Goal: Find specific page/section: Find specific page/section

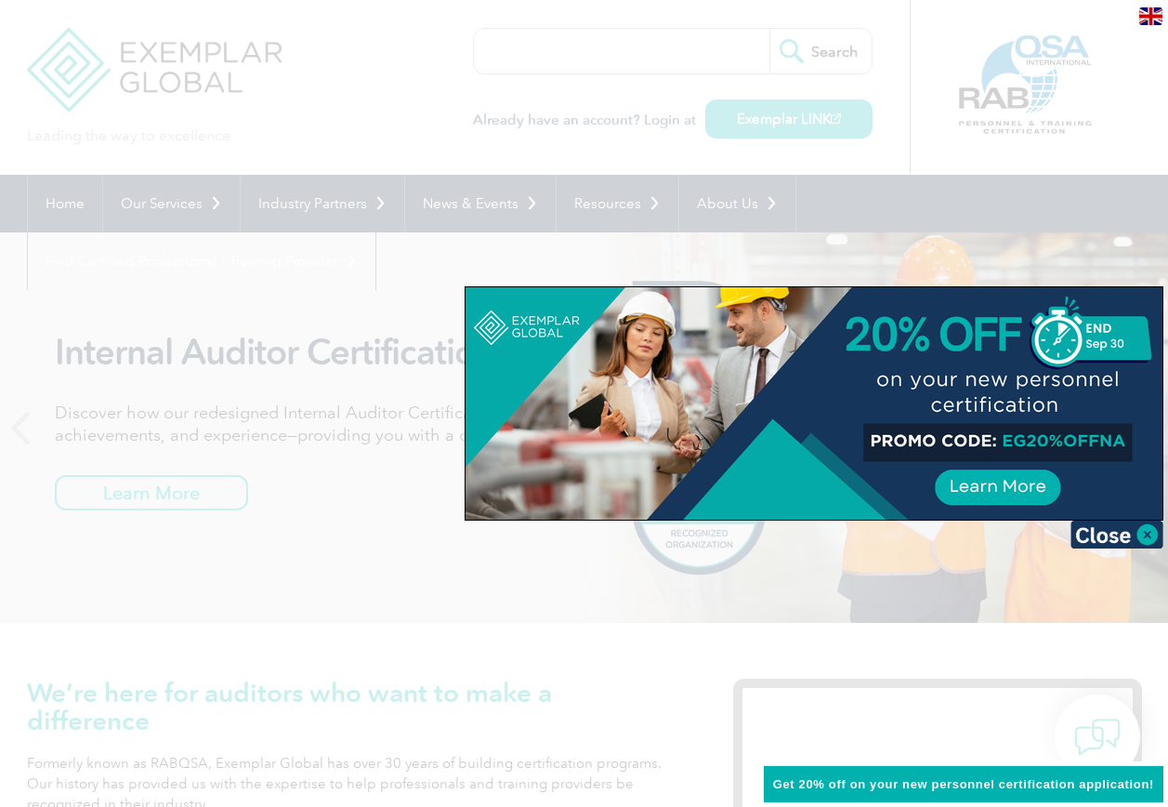
click at [486, 203] on div at bounding box center [584, 403] width 1168 height 807
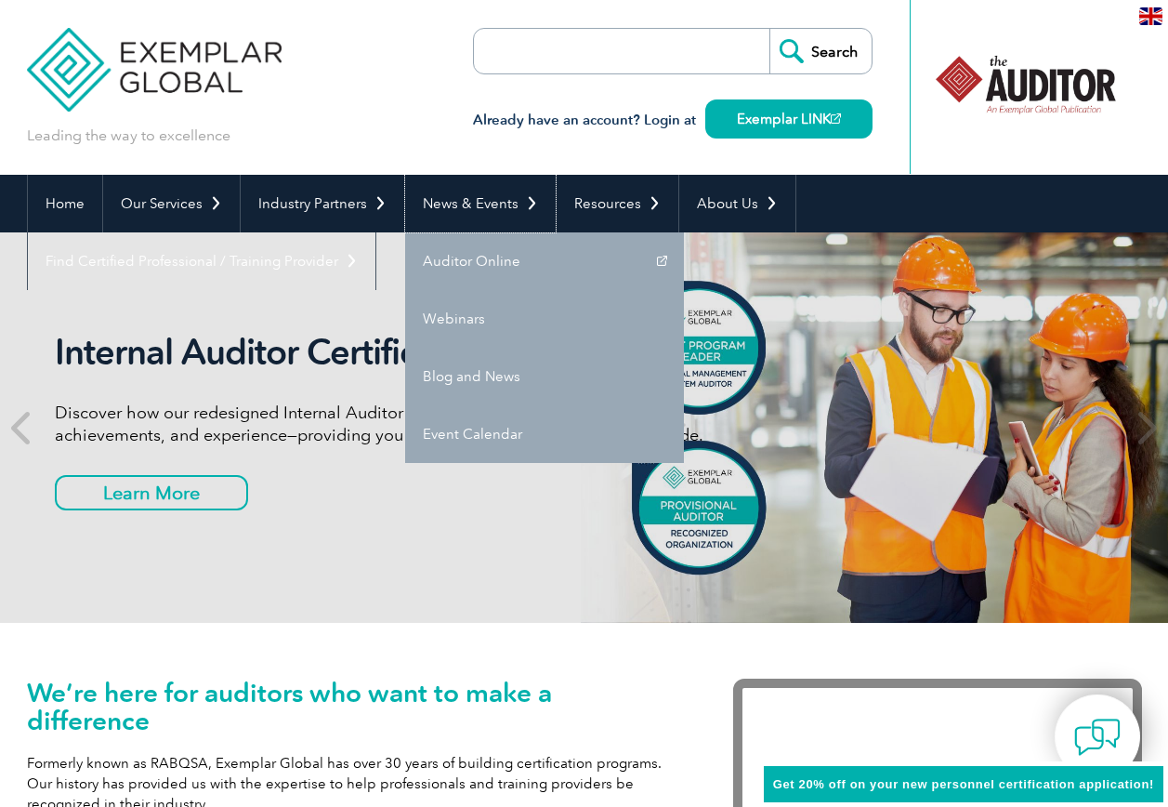
click at [486, 203] on link "News & Events" at bounding box center [480, 204] width 151 height 58
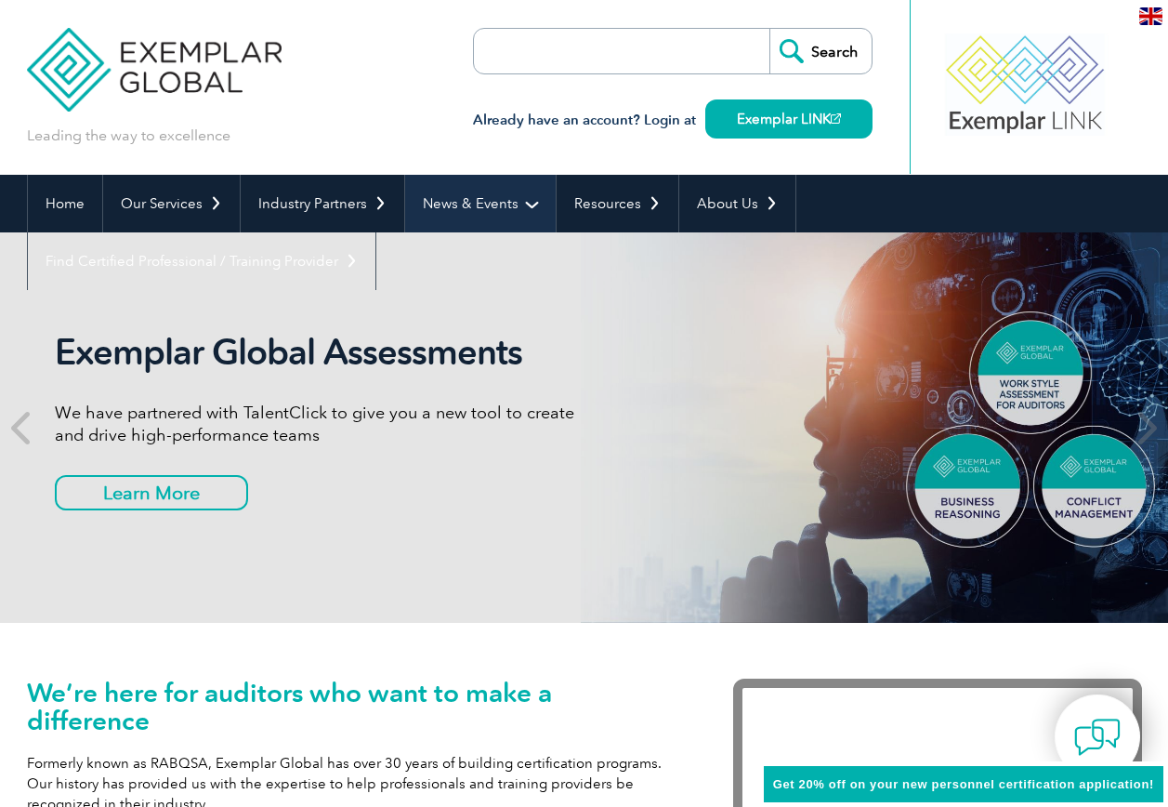
click at [475, 200] on link "News & Events" at bounding box center [480, 204] width 151 height 58
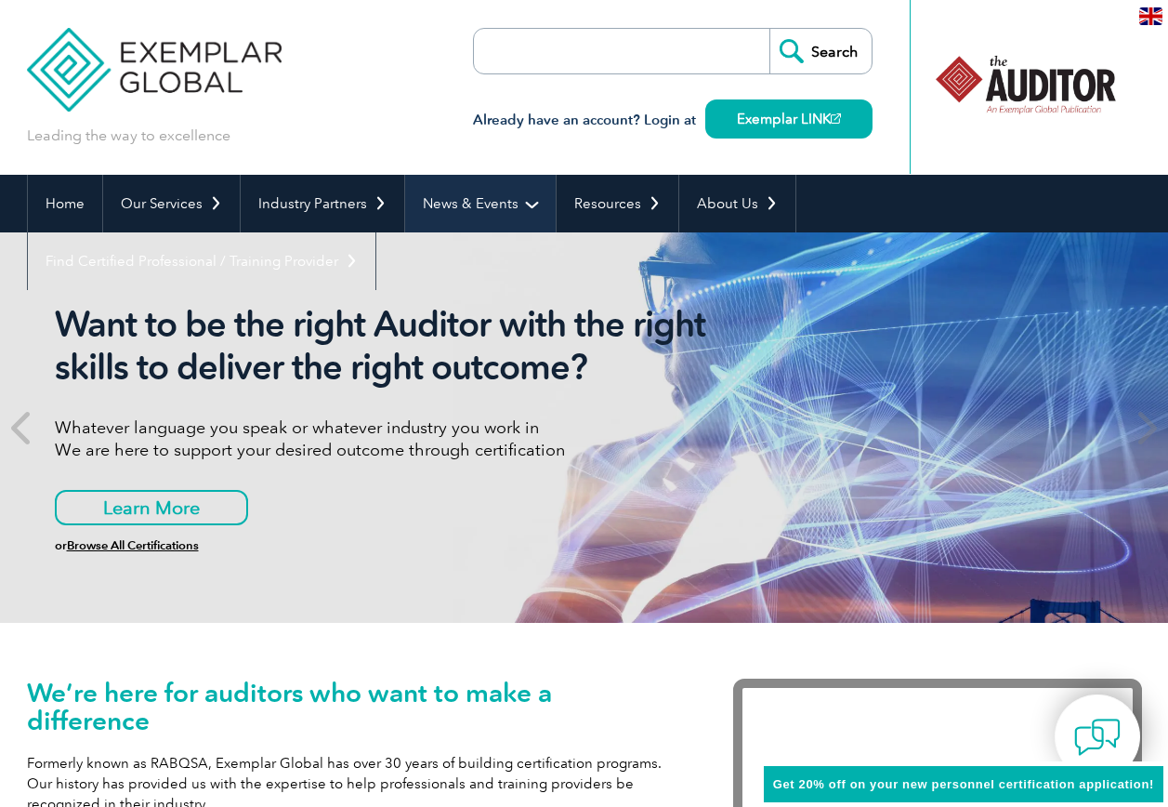
click at [480, 198] on link "News & Events" at bounding box center [480, 204] width 151 height 58
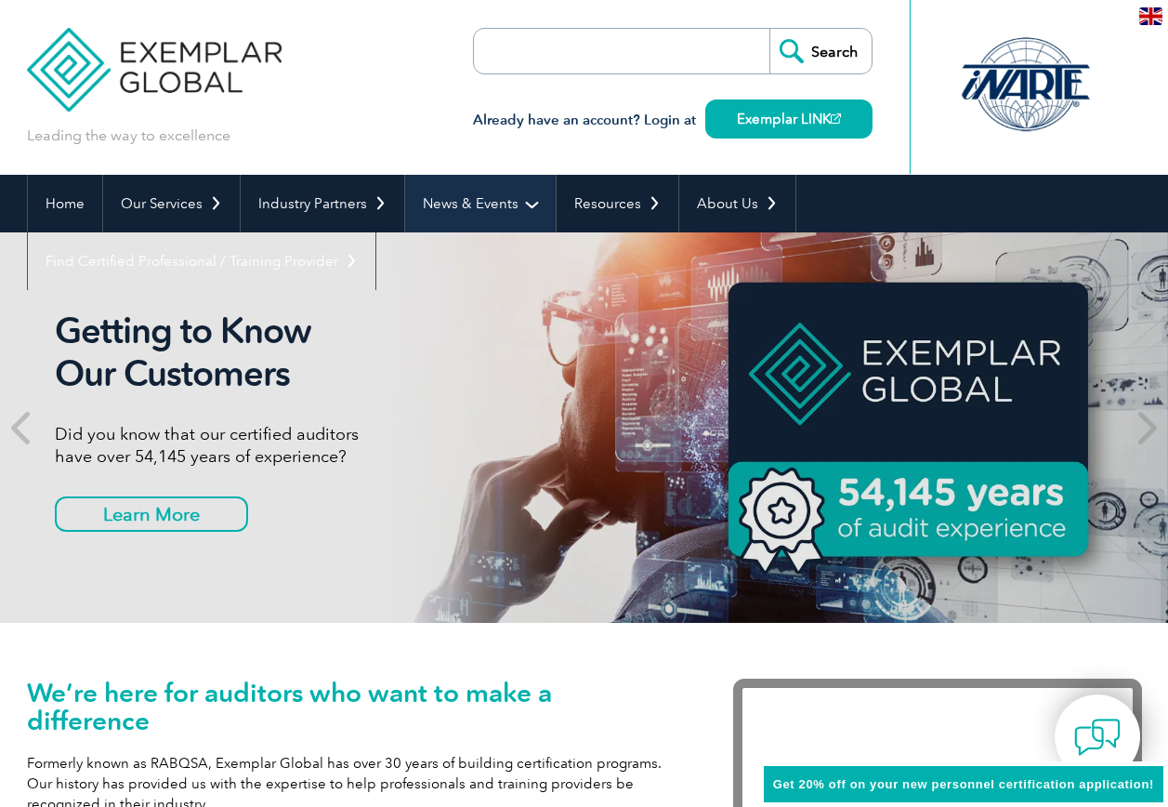
click at [479, 200] on link "News & Events" at bounding box center [480, 204] width 151 height 58
click at [521, 204] on link "News & Events" at bounding box center [480, 204] width 151 height 58
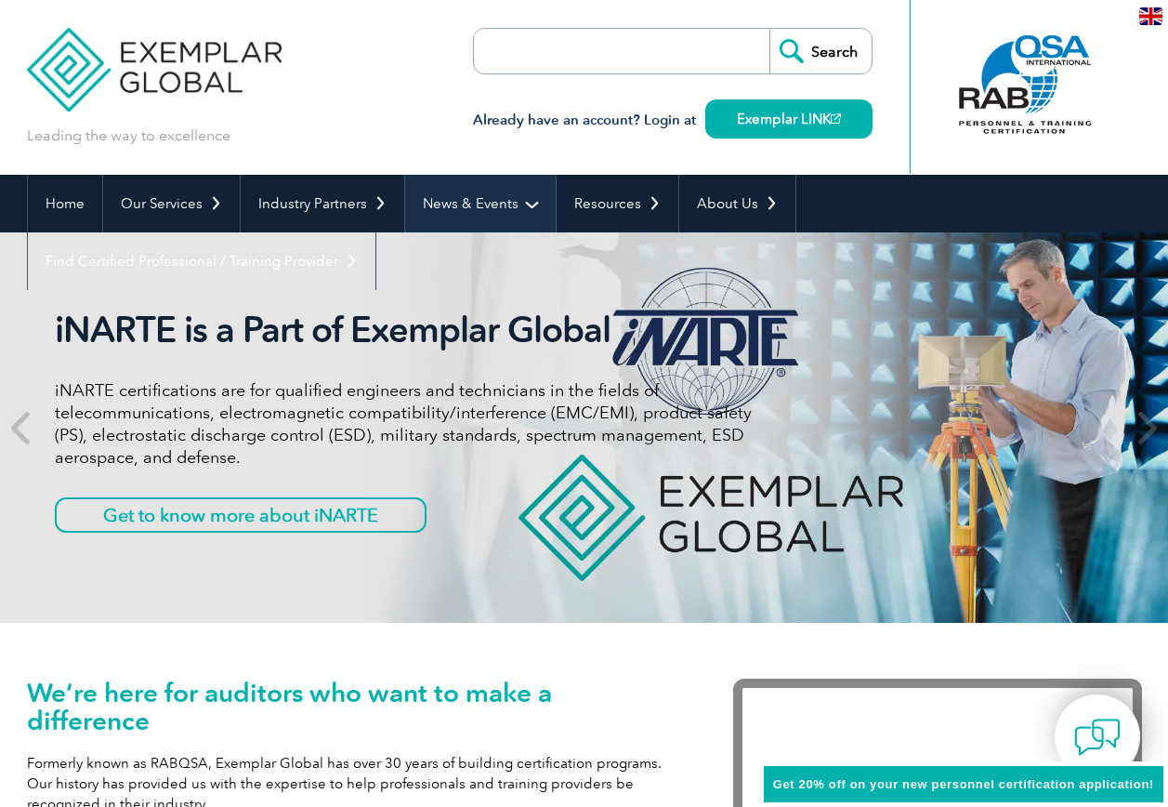
click at [515, 203] on link "News & Events" at bounding box center [480, 204] width 151 height 58
click at [531, 202] on link "News & Events" at bounding box center [480, 204] width 151 height 58
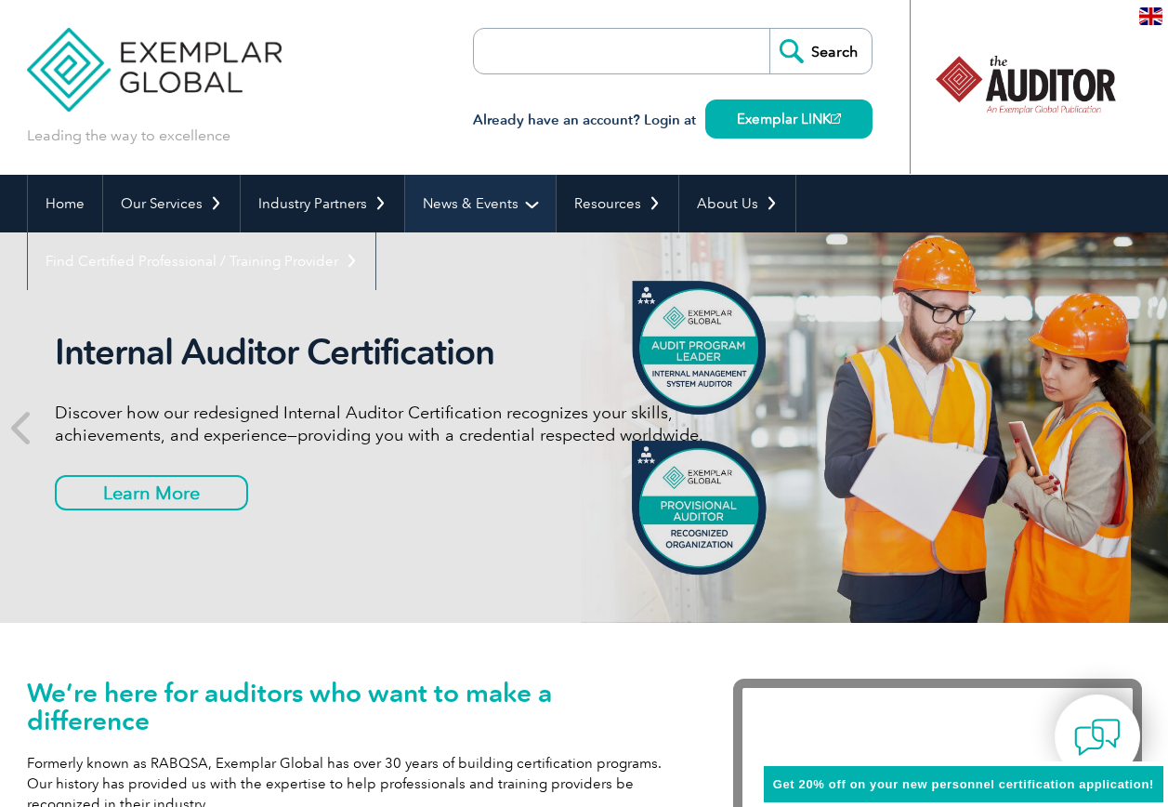
click at [495, 202] on link "News & Events" at bounding box center [480, 204] width 151 height 58
click at [525, 202] on link "News & Events" at bounding box center [480, 204] width 151 height 58
click at [479, 205] on link "News & Events" at bounding box center [480, 204] width 151 height 58
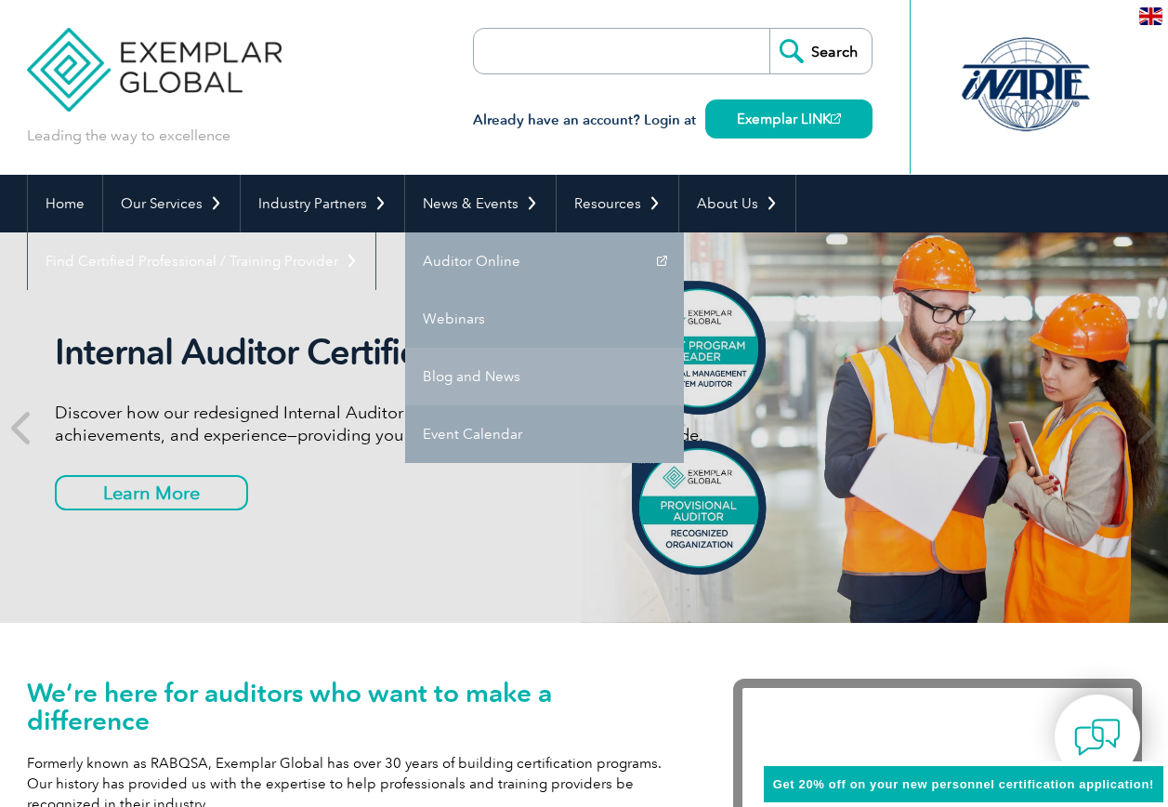
click at [465, 376] on link "Blog and News" at bounding box center [544, 377] width 279 height 58
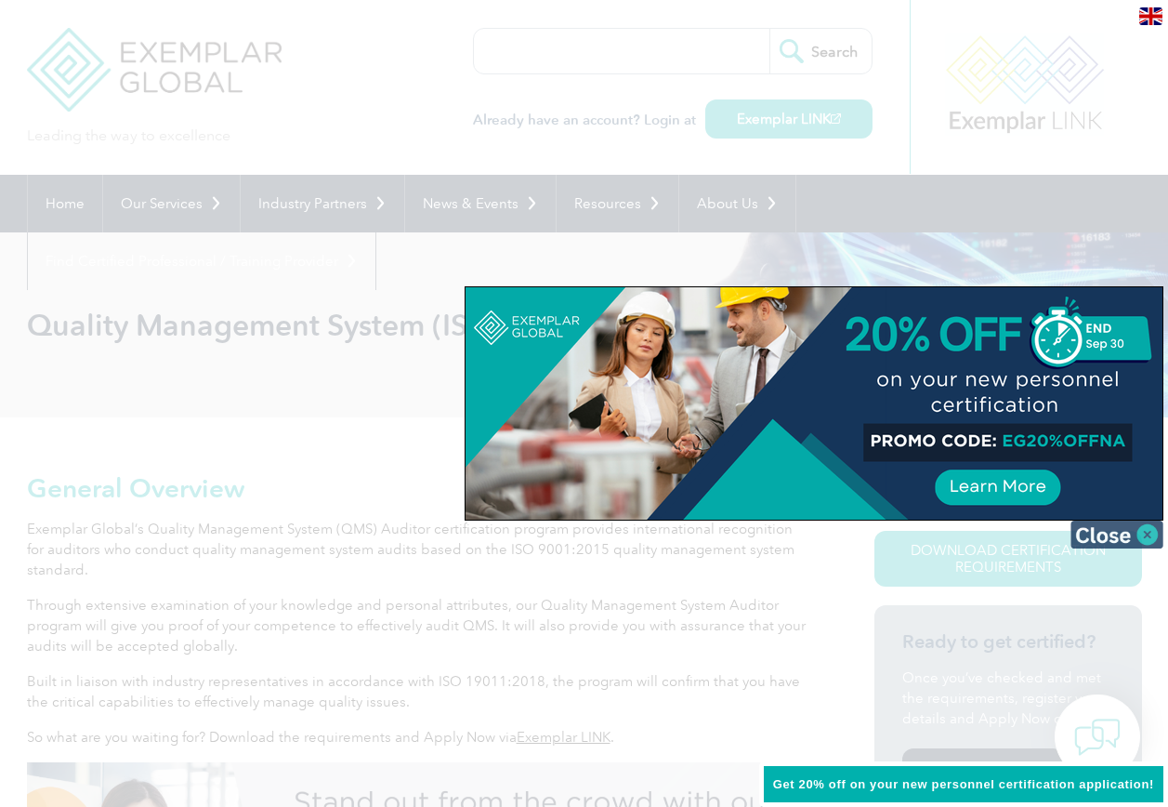
click at [1146, 537] on img at bounding box center [1116, 534] width 93 height 28
